Goal: Task Accomplishment & Management: Manage account settings

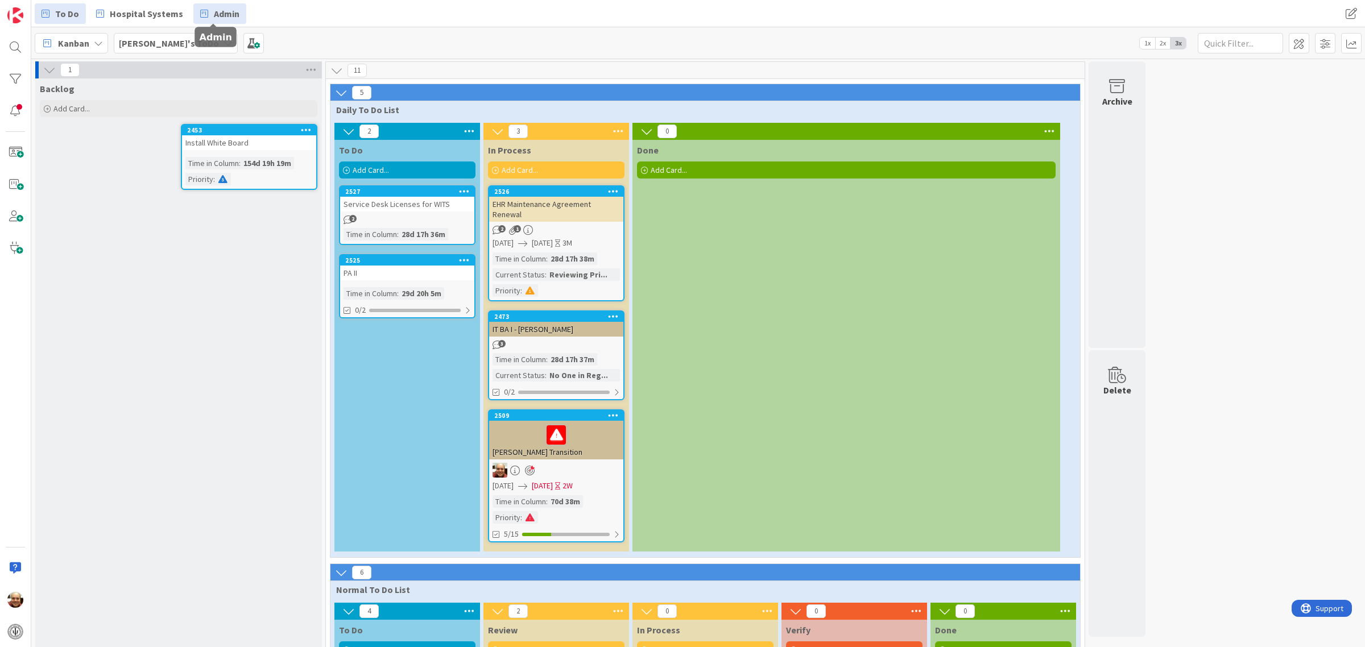
click at [215, 15] on span "Admin" at bounding box center [227, 14] width 26 height 14
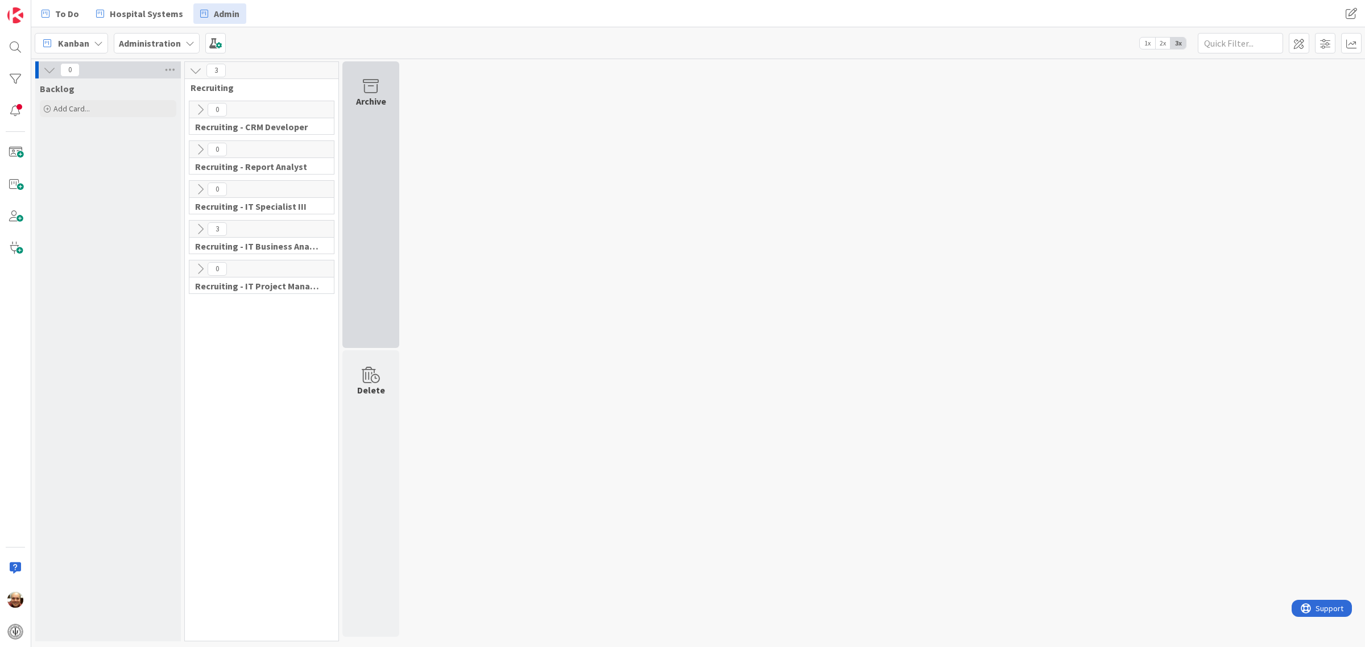
click at [368, 86] on icon at bounding box center [370, 86] width 43 height 16
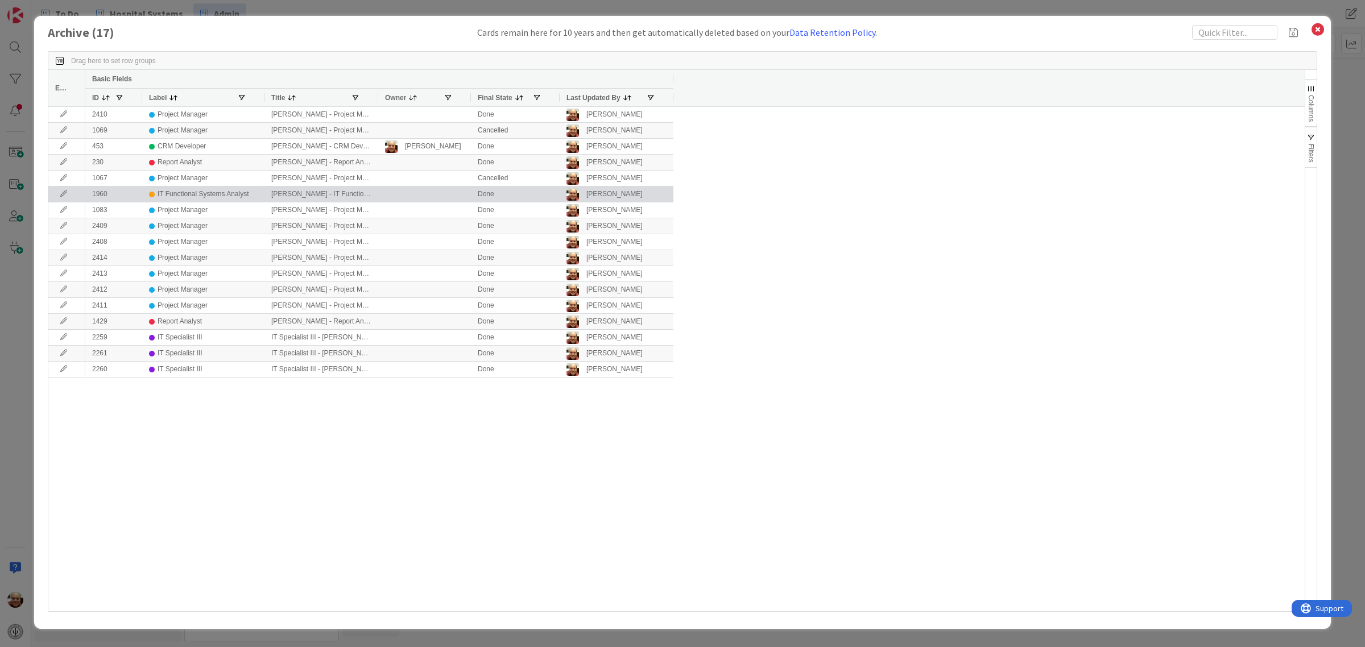
click at [66, 194] on icon at bounding box center [63, 193] width 17 height 7
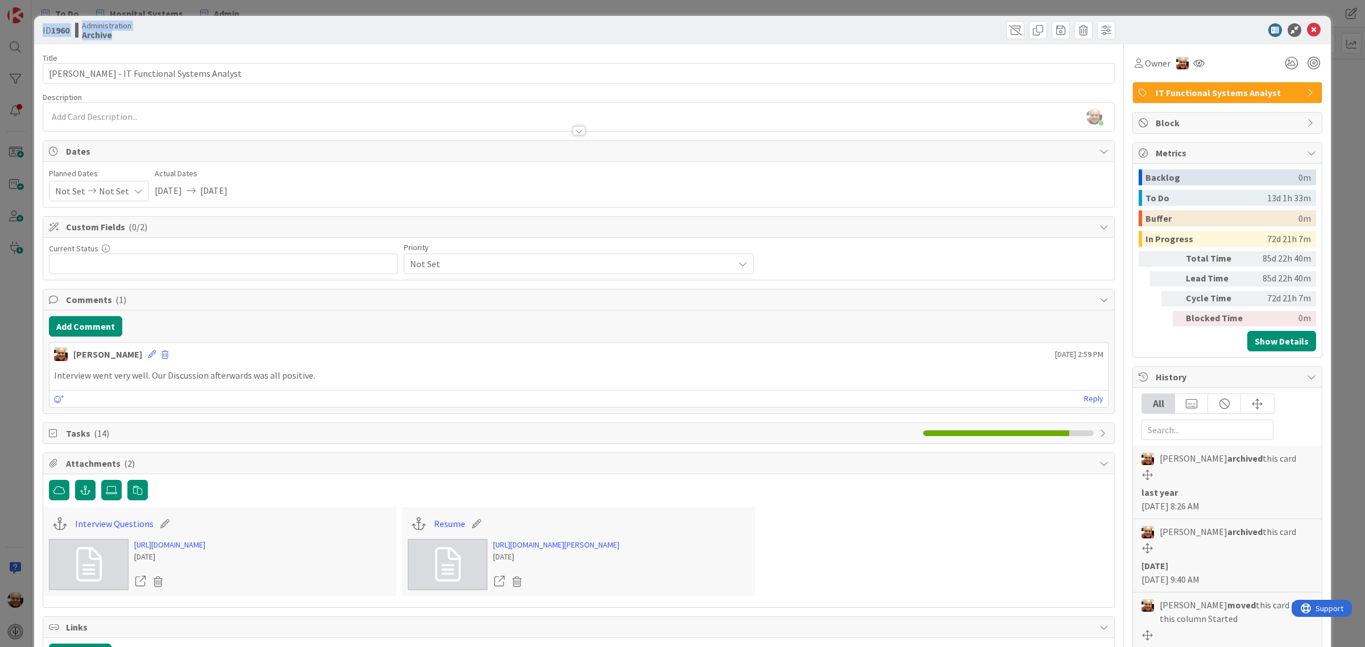
drag, startPoint x: 820, startPoint y: 28, endPoint x: 1784, endPoint y: 211, distance: 981.0
click at [1364, 211] on html "To Do Hospital Systems Admin To Do Hospital Systems Admin Kanban Administration…" at bounding box center [682, 323] width 1365 height 647
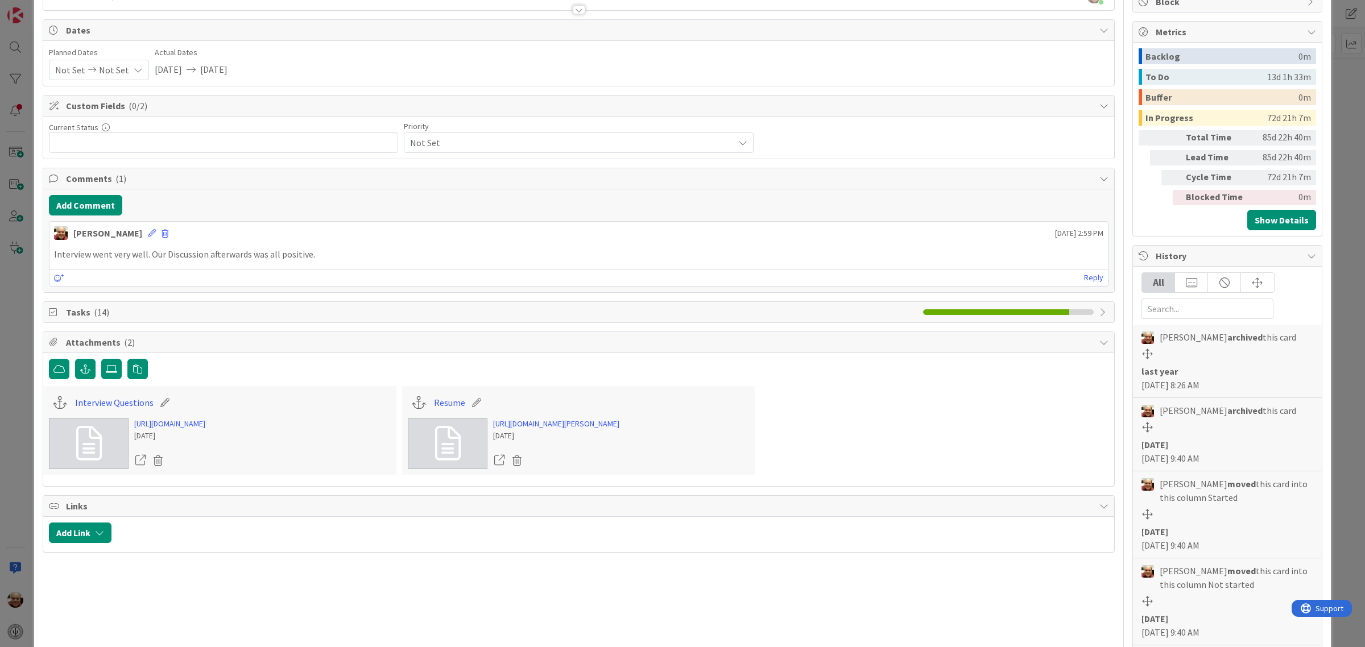
scroll to position [74, 0]
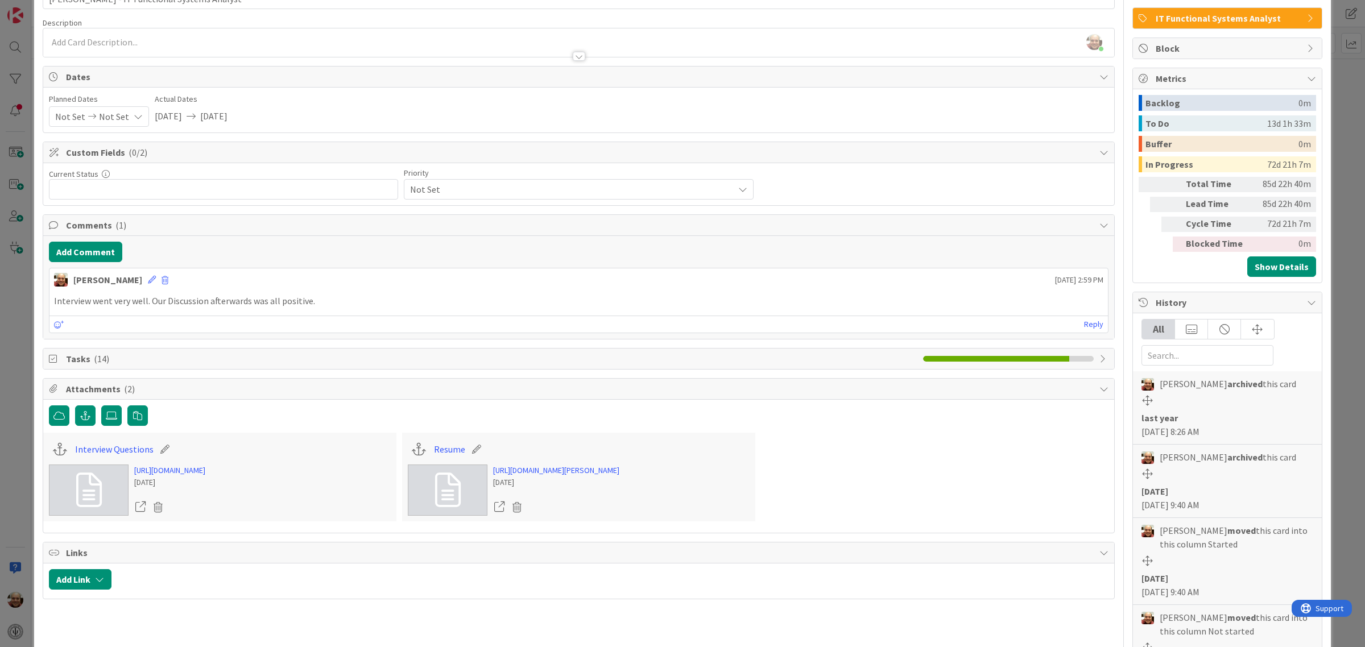
click at [86, 364] on span "Tasks ( 14 )" at bounding box center [491, 359] width 851 height 14
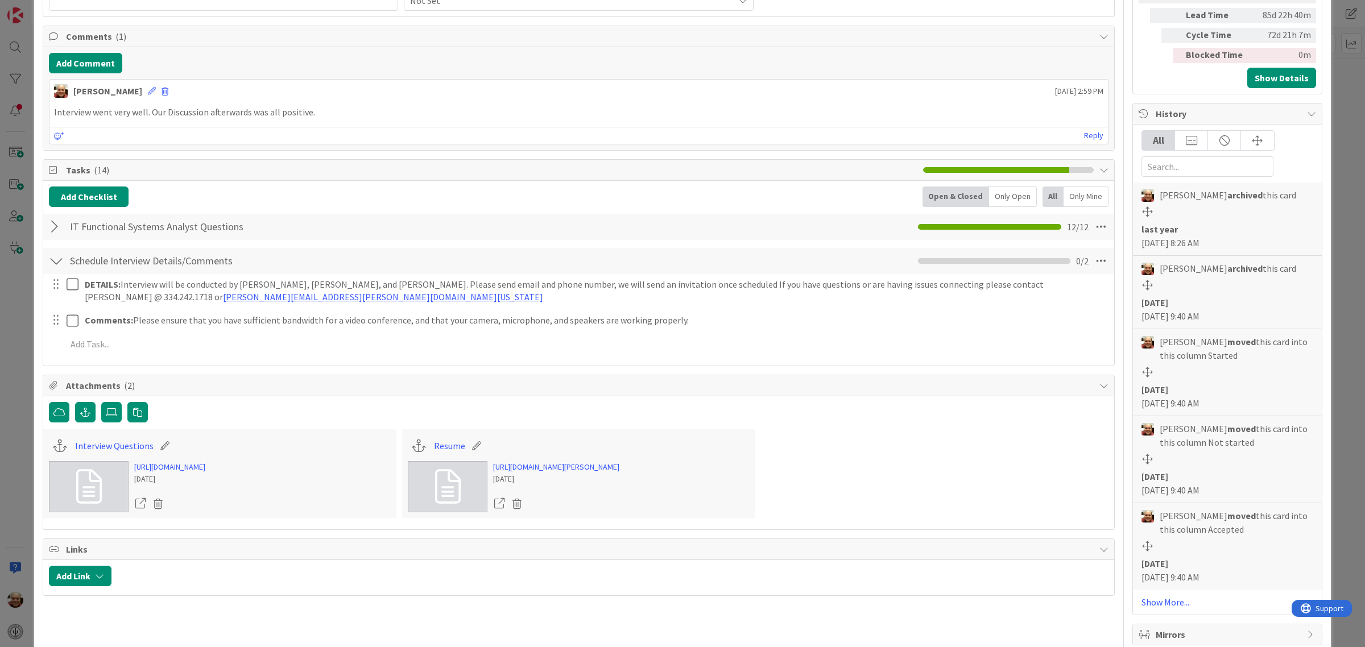
scroll to position [288, 0]
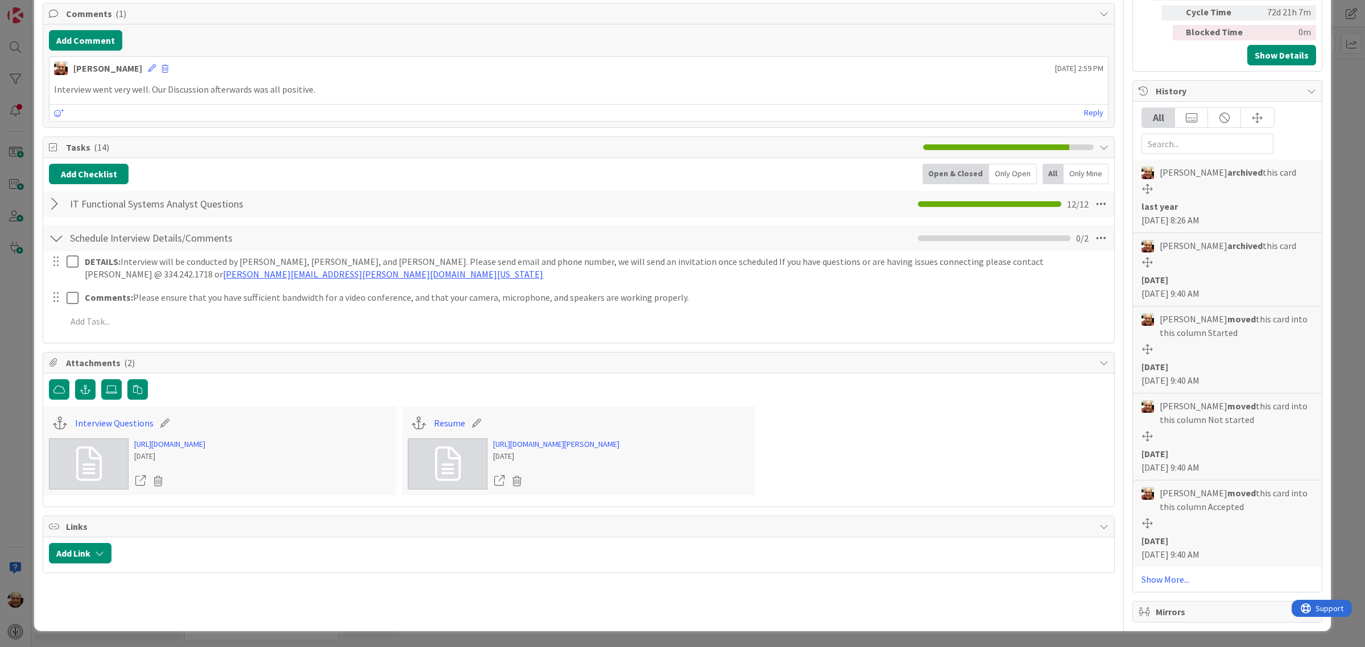
click at [55, 205] on div at bounding box center [56, 204] width 15 height 20
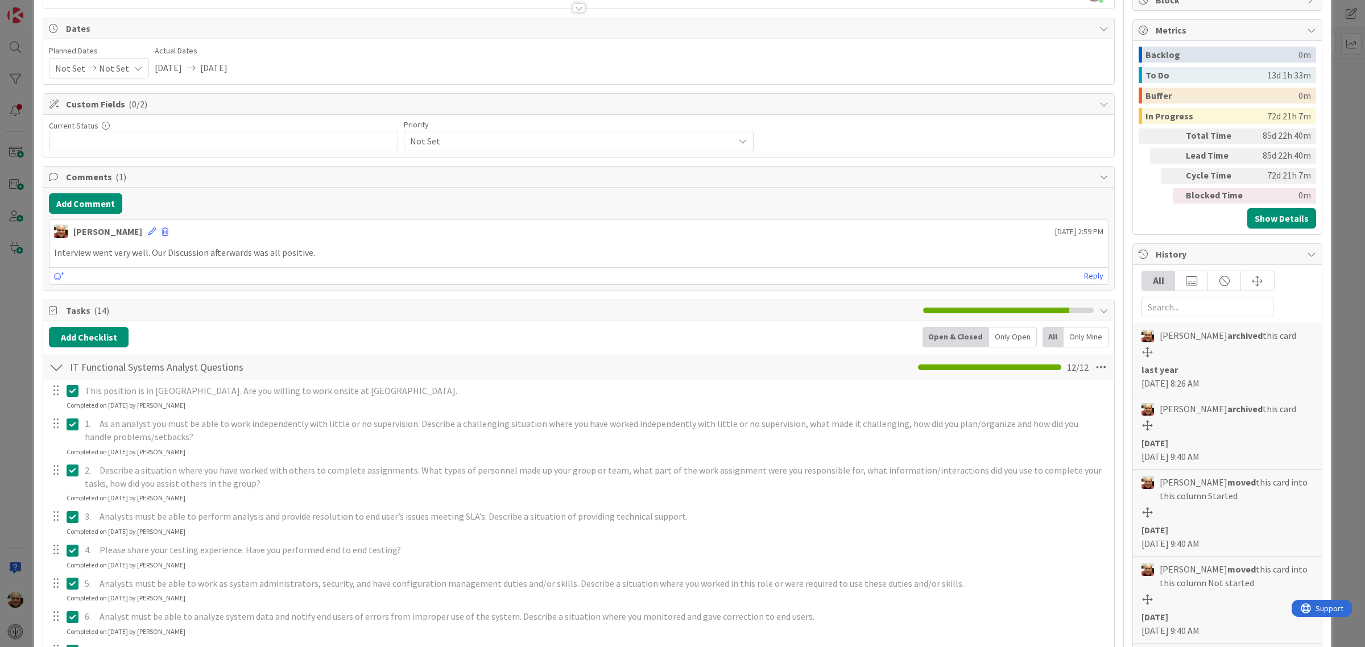
scroll to position [0, 0]
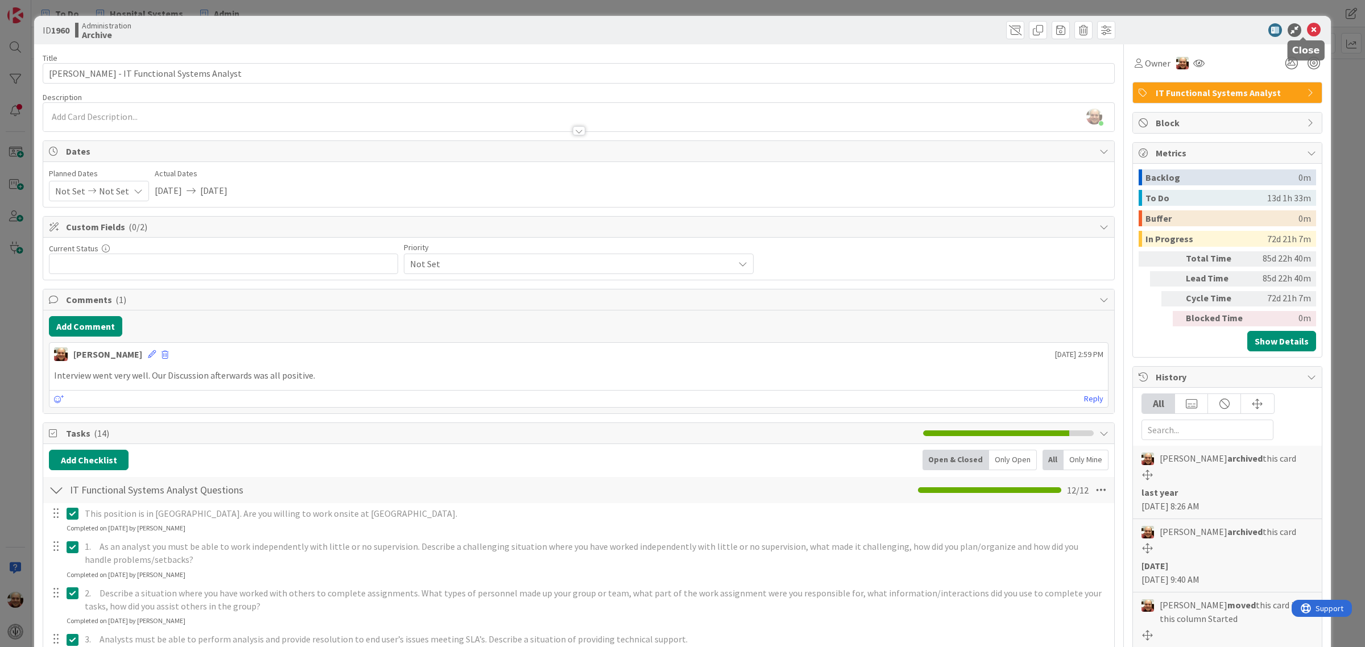
click at [1307, 30] on icon at bounding box center [1314, 30] width 14 height 14
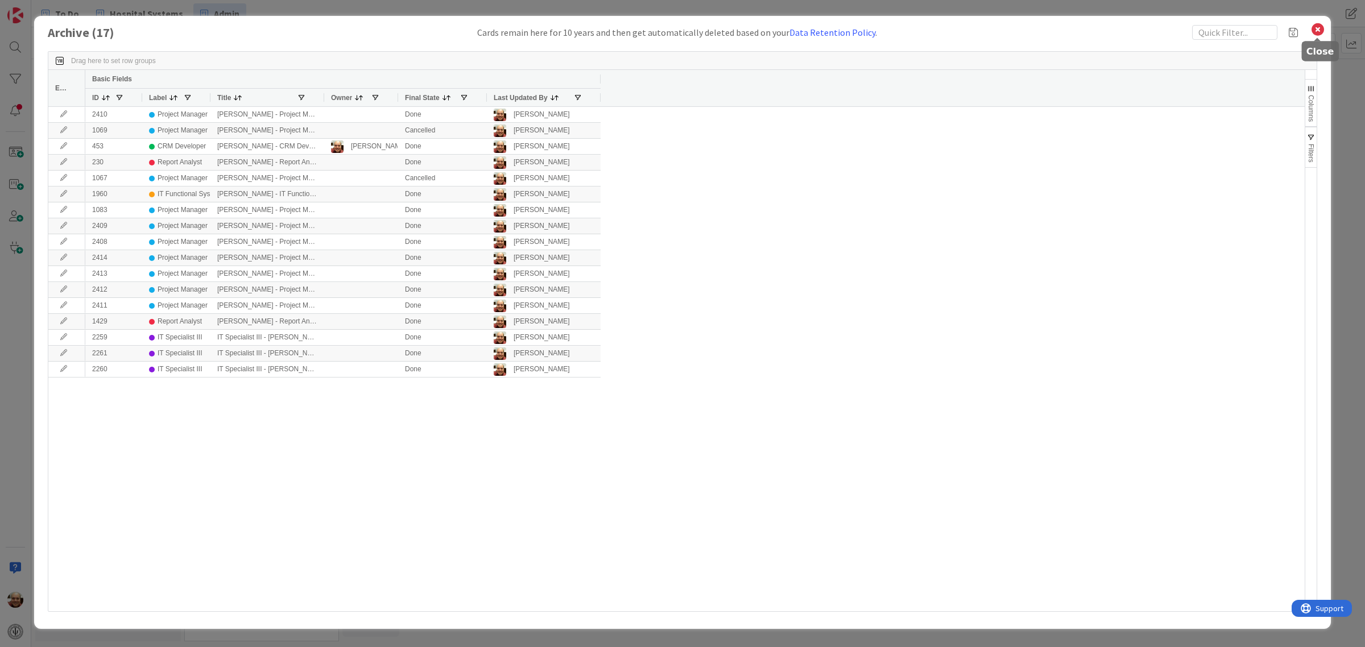
click at [1318, 30] on icon at bounding box center [1317, 30] width 15 height 16
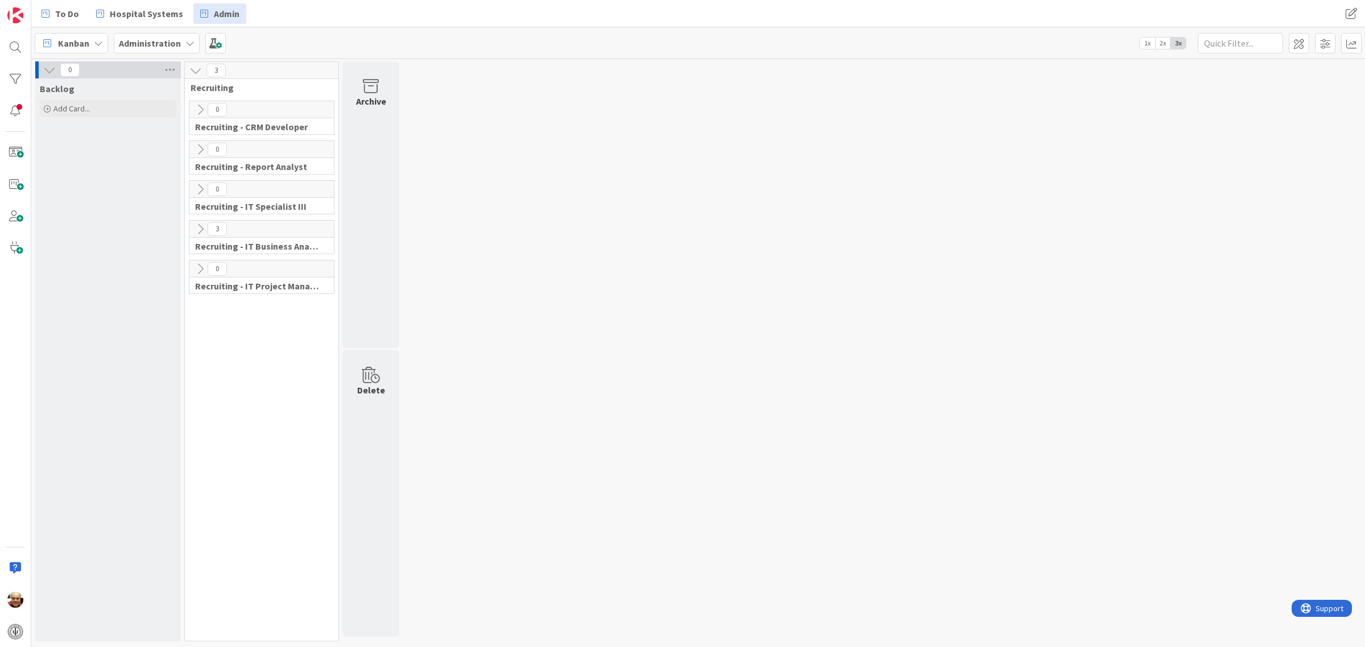
click at [202, 269] on icon at bounding box center [200, 269] width 13 height 13
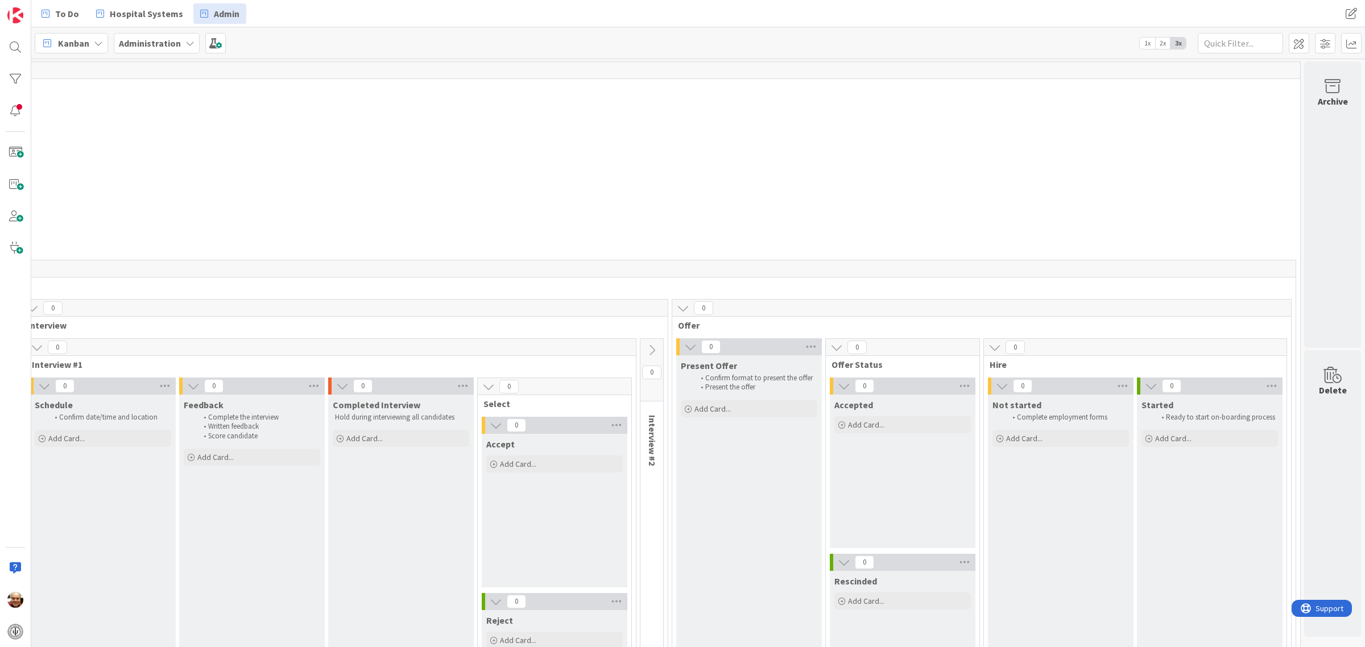
scroll to position [0, 501]
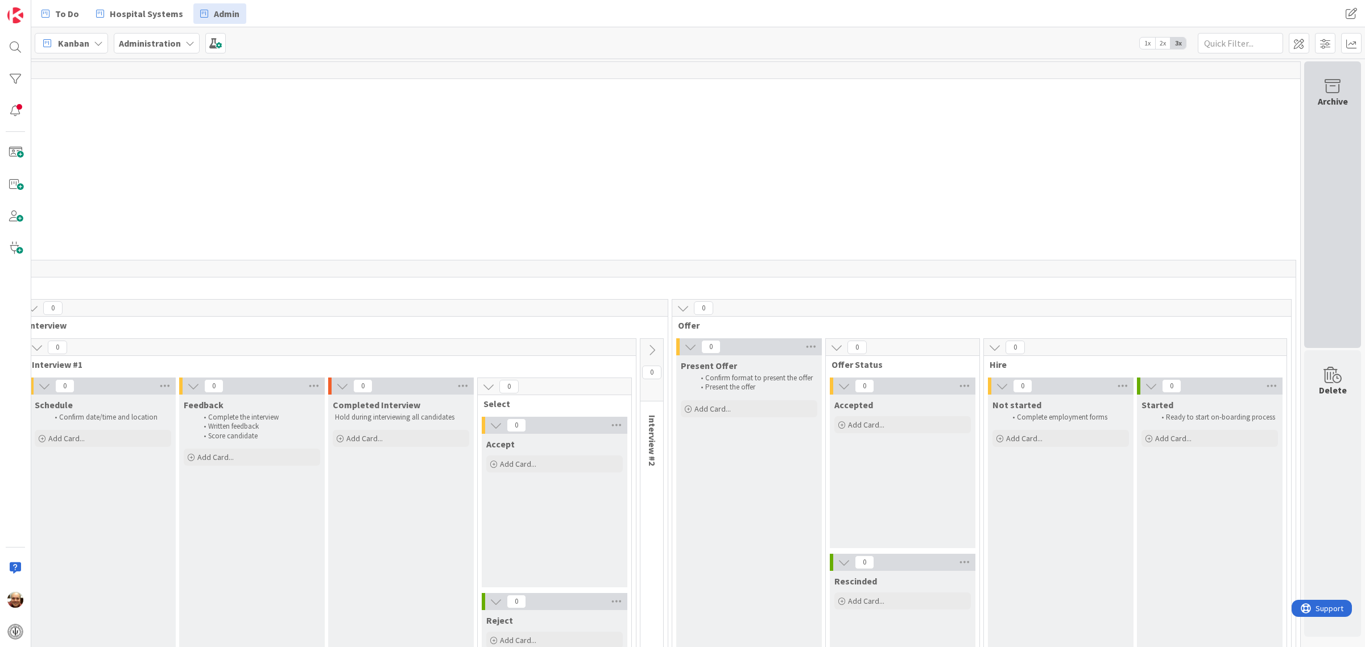
click at [1323, 92] on icon at bounding box center [1332, 86] width 43 height 16
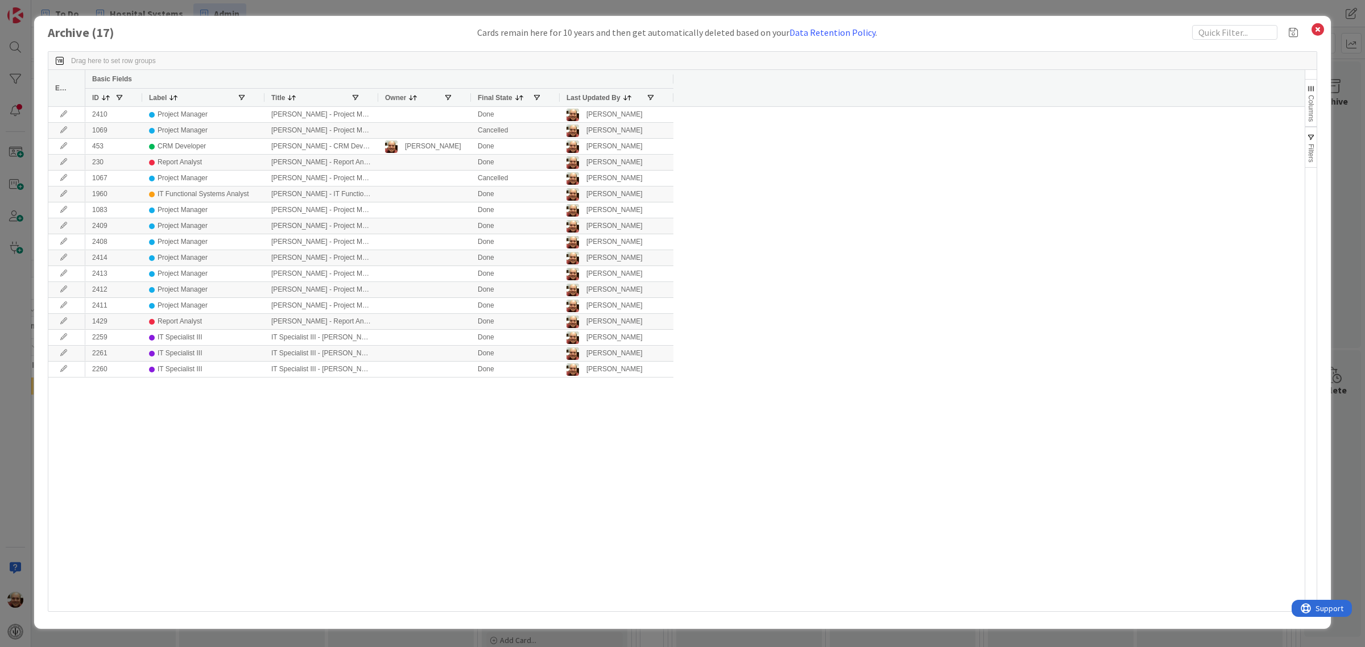
click at [106, 97] on span at bounding box center [105, 97] width 9 height 9
